Goal: Transaction & Acquisition: Purchase product/service

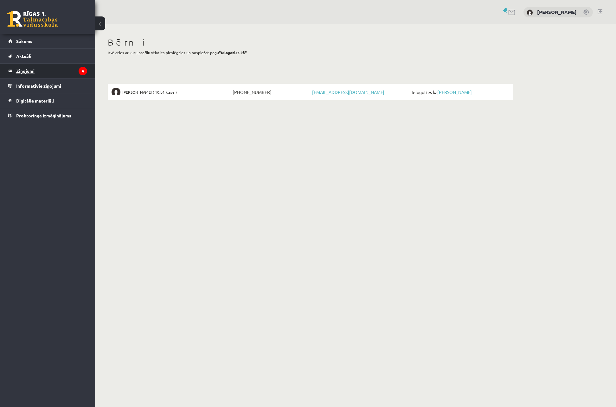
click at [32, 71] on legend "Ziņojumi 4" at bounding box center [51, 71] width 71 height 15
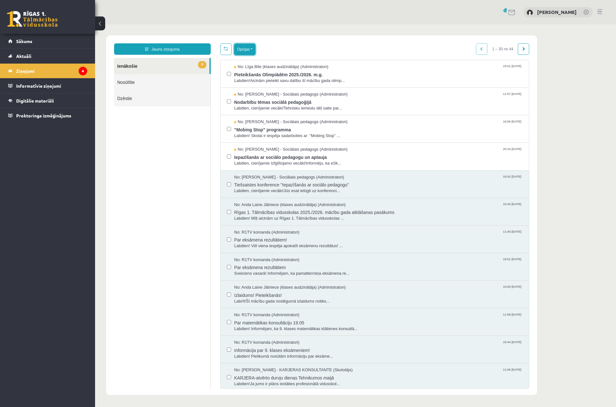
click at [249, 49] on button "Opcijas" at bounding box center [244, 49] width 21 height 11
click at [259, 94] on link "Atzīmēt izvēlētos kā lasītus" at bounding box center [271, 95] width 58 height 6
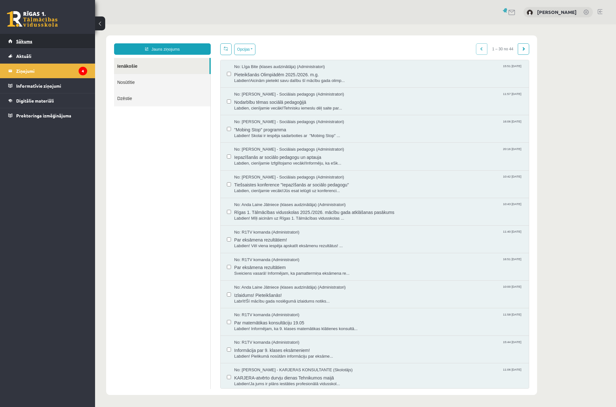
click at [22, 41] on span "Sākums" at bounding box center [24, 41] width 16 height 6
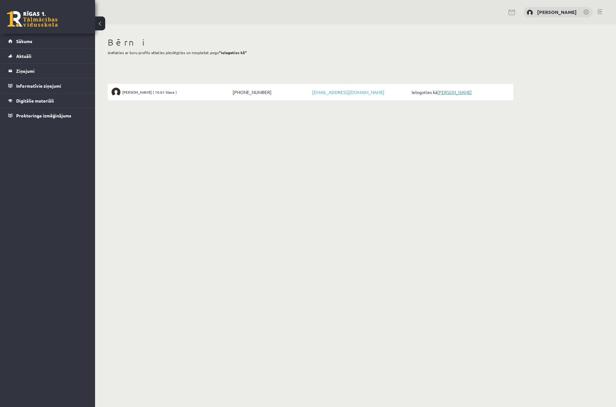
click at [467, 92] on link "[PERSON_NAME]" at bounding box center [454, 92] width 35 height 6
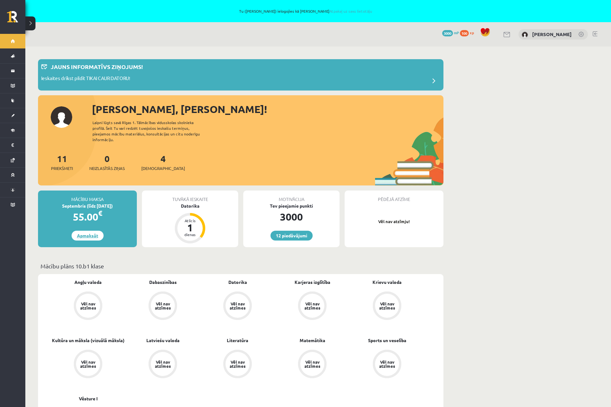
click at [83, 231] on link "Apmaksāt" at bounding box center [88, 236] width 32 height 10
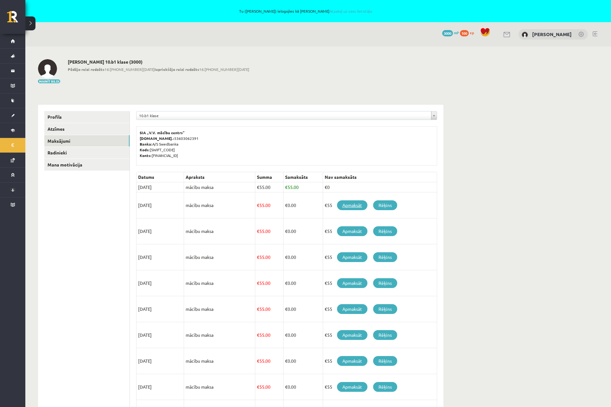
click at [350, 207] on link "Apmaksāt" at bounding box center [352, 205] width 30 height 10
